Goal: Task Accomplishment & Management: Manage account settings

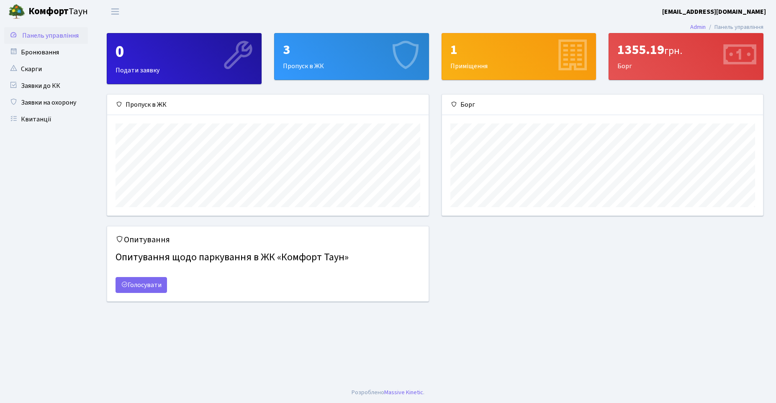
scroll to position [121, 321]
click at [484, 67] on div "1 Приміщення" at bounding box center [519, 57] width 154 height 46
click at [111, 18] on button "Переключити навігацію" at bounding box center [115, 12] width 21 height 14
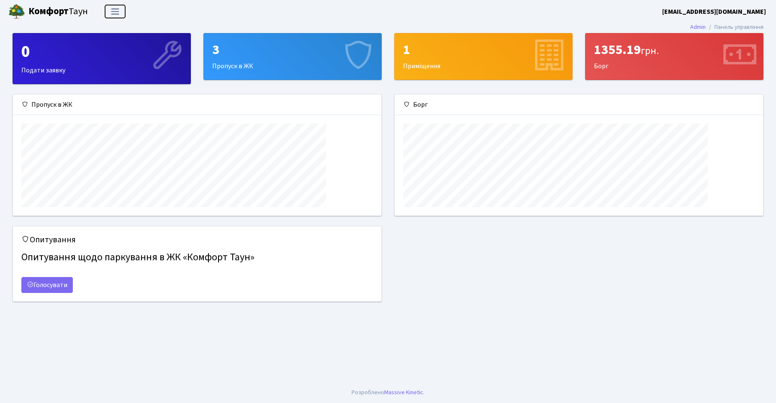
scroll to position [418672, 418425]
click at [111, 18] on button "Переключити навігацію" at bounding box center [115, 12] width 21 height 14
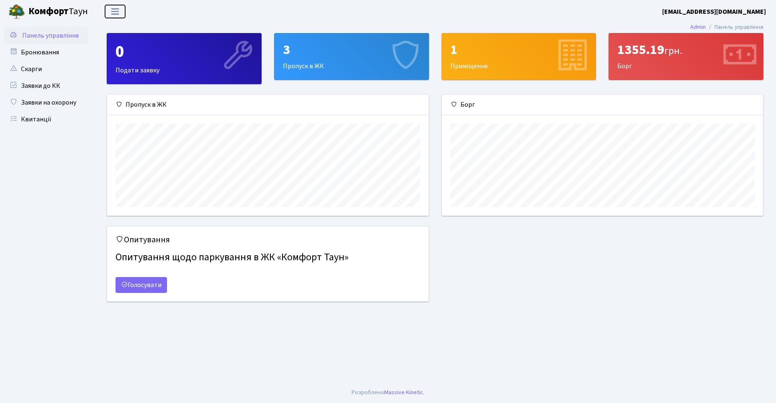
scroll to position [121, 322]
click at [31, 10] on b "Комфорт" at bounding box center [48, 11] width 40 height 13
click at [752, 11] on b "[EMAIL_ADDRESS][DOMAIN_NAME]" at bounding box center [715, 11] width 104 height 9
click at [712, 45] on link "Вийти" at bounding box center [724, 45] width 83 height 13
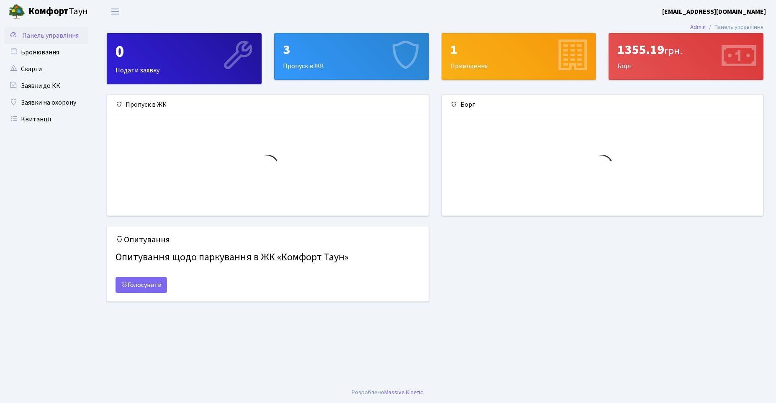
click at [654, 58] on div "1355.19 грн." at bounding box center [686, 50] width 137 height 16
click at [486, 40] on div "1 Приміщення" at bounding box center [519, 57] width 154 height 46
click at [54, 106] on link "Заявки на охорону" at bounding box center [46, 102] width 84 height 17
